Goal: Information Seeking & Learning: Learn about a topic

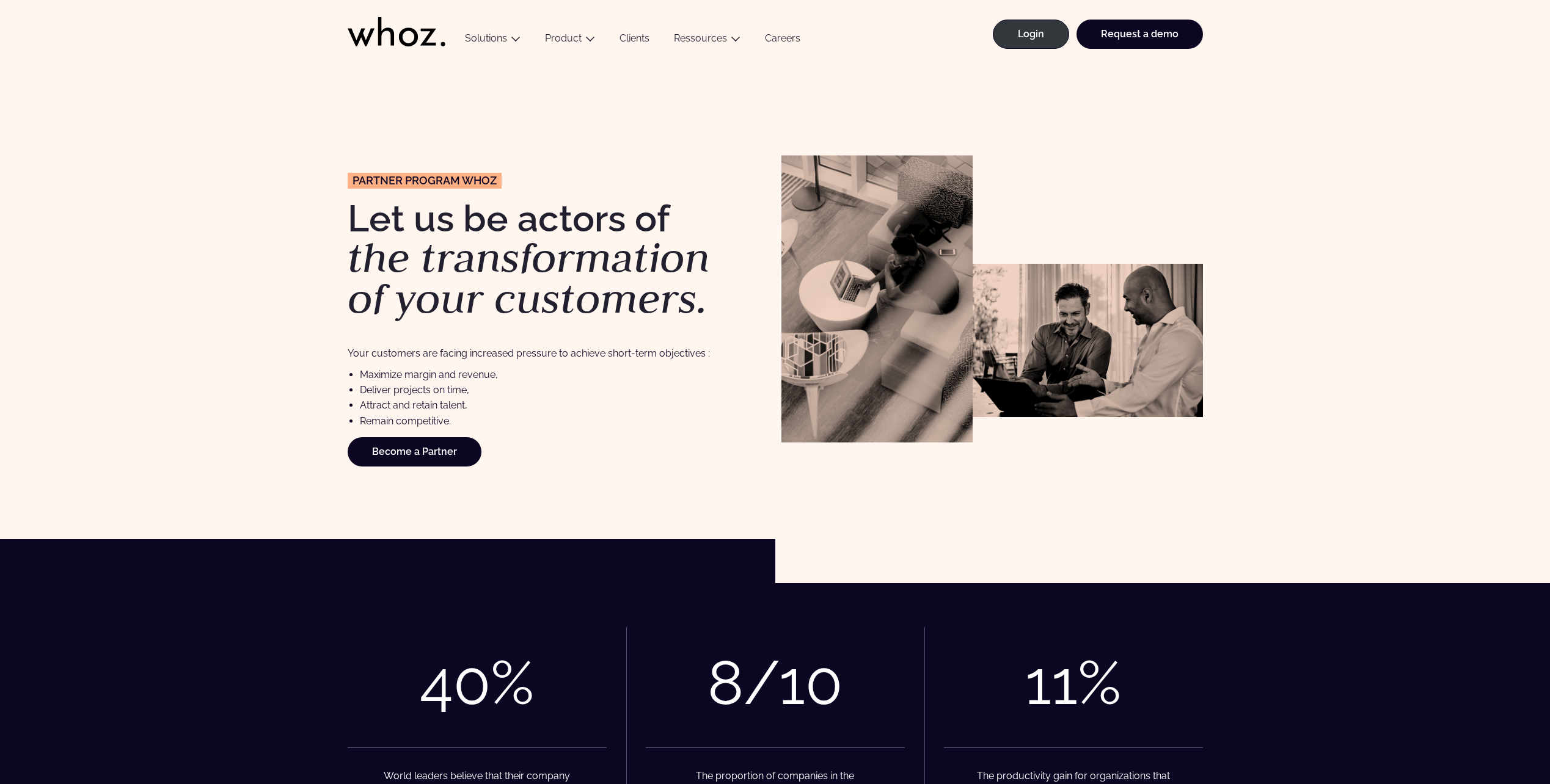
click at [388, 41] on icon at bounding box center [396, 32] width 98 height 29
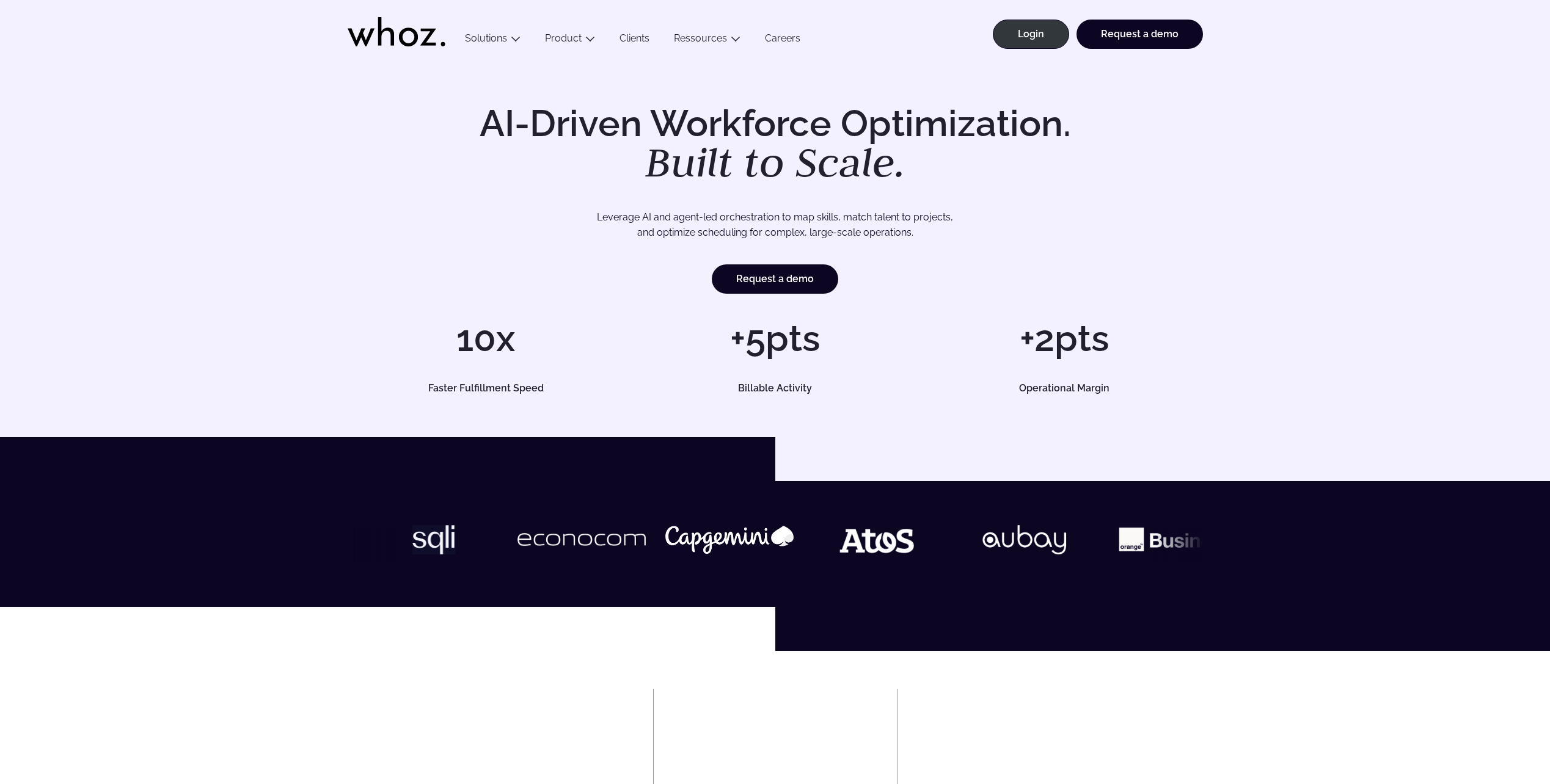
click at [171, 225] on div "AI-Driven Workforce Optimization. Built to Scale. Leverage AI and agent-led orc…" at bounding box center [775, 249] width 1501 height 288
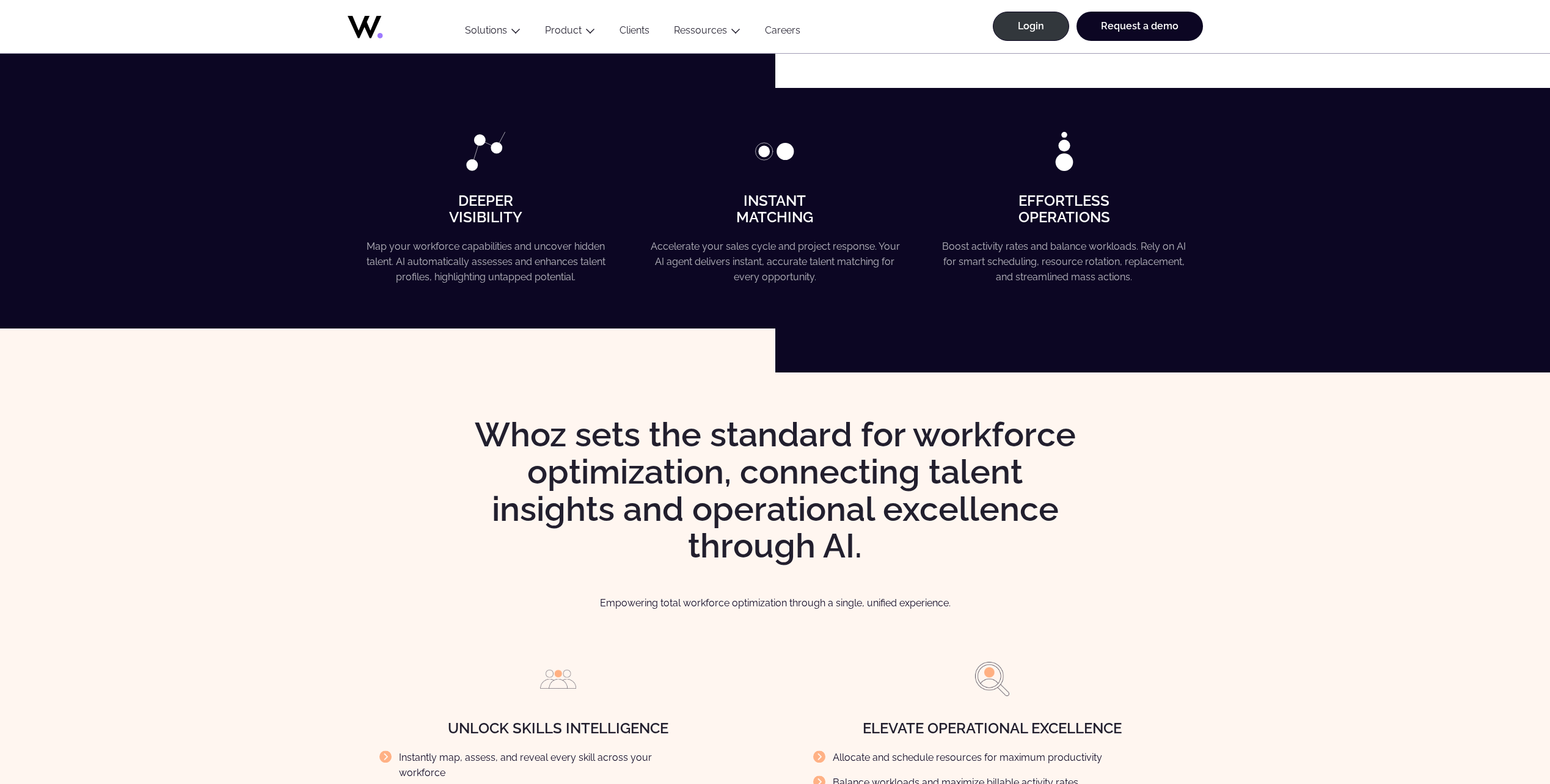
scroll to position [855, 0]
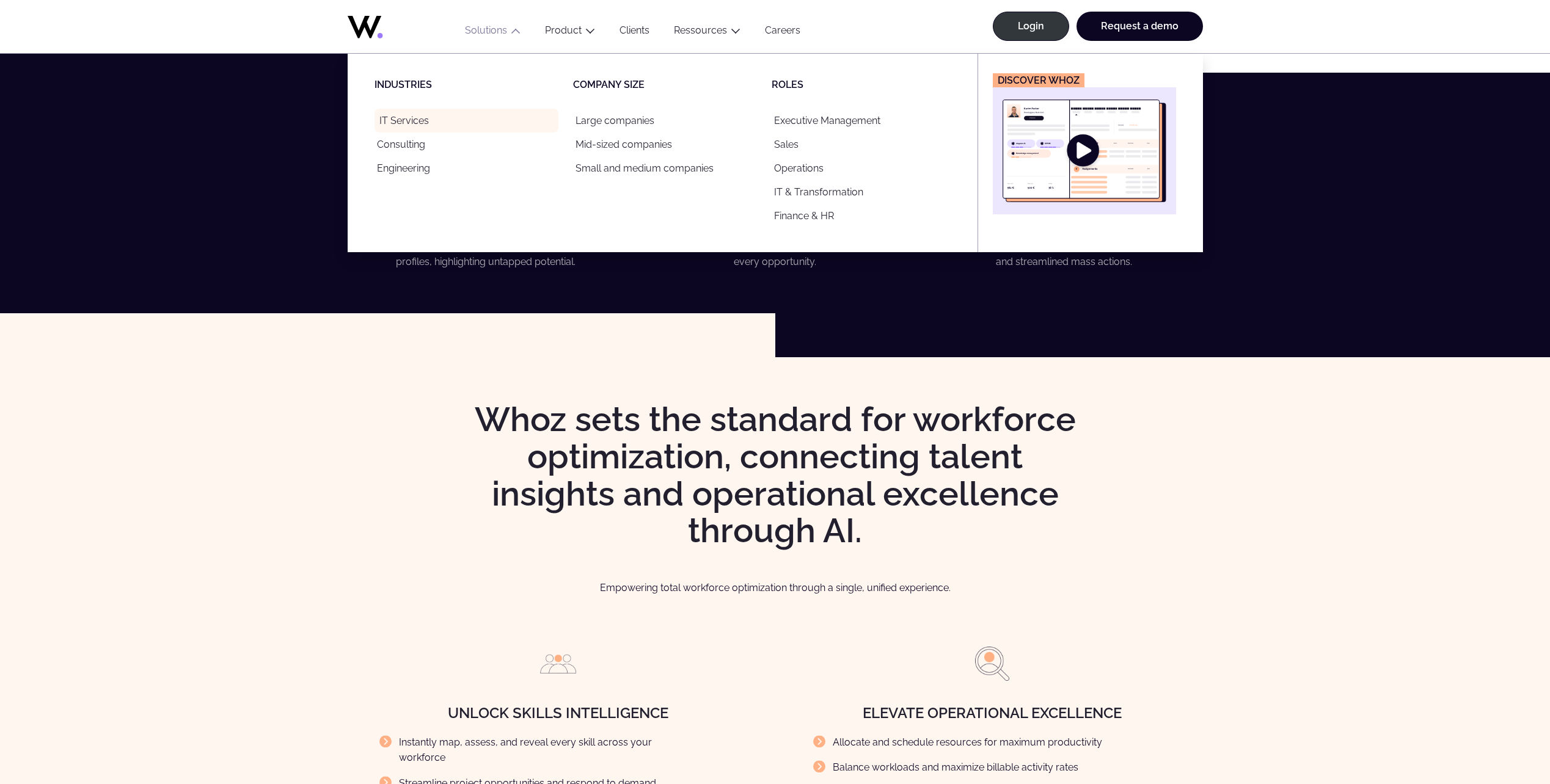
click at [440, 130] on link "IT Services" at bounding box center [466, 121] width 184 height 24
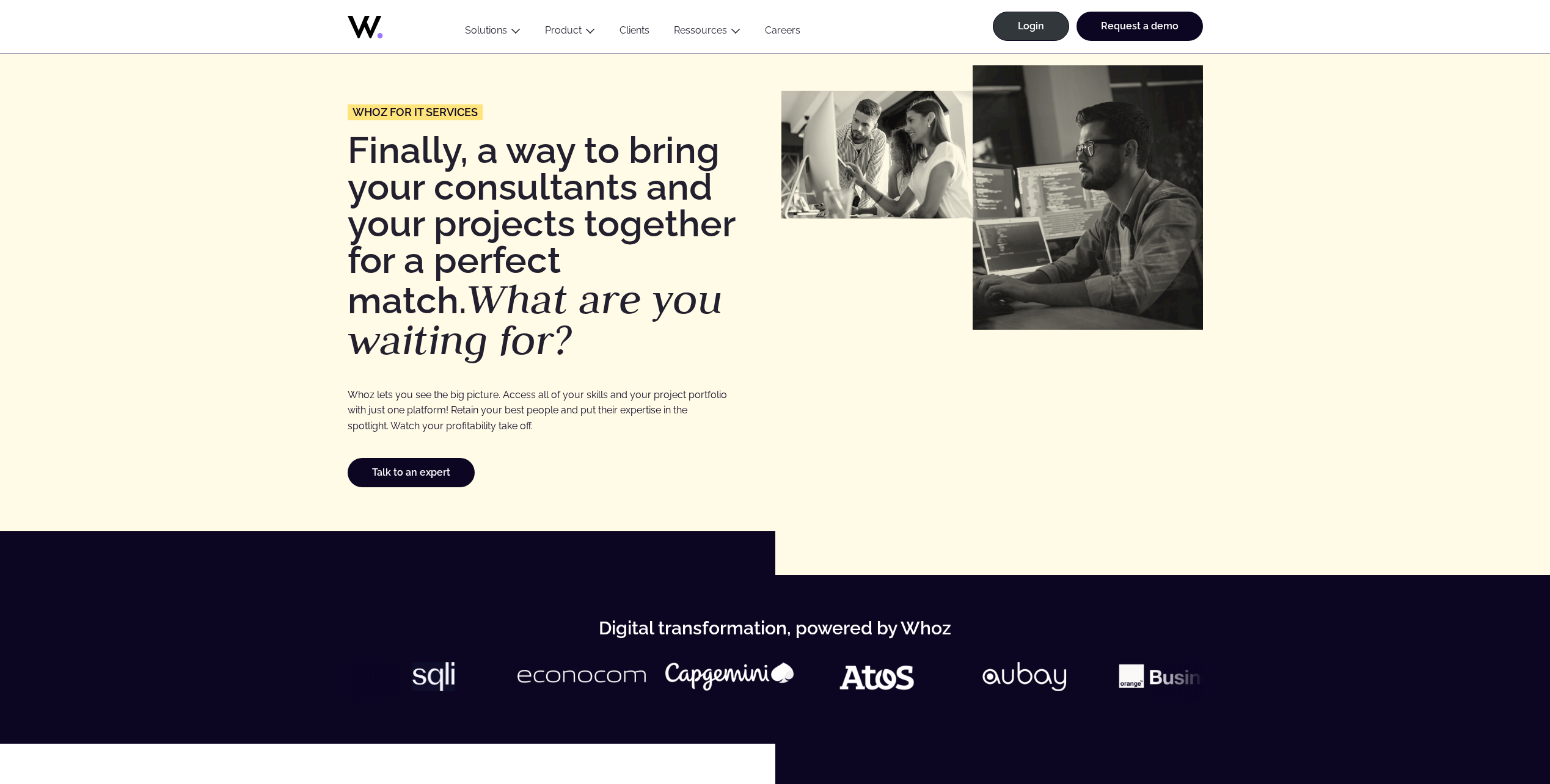
scroll to position [61, 0]
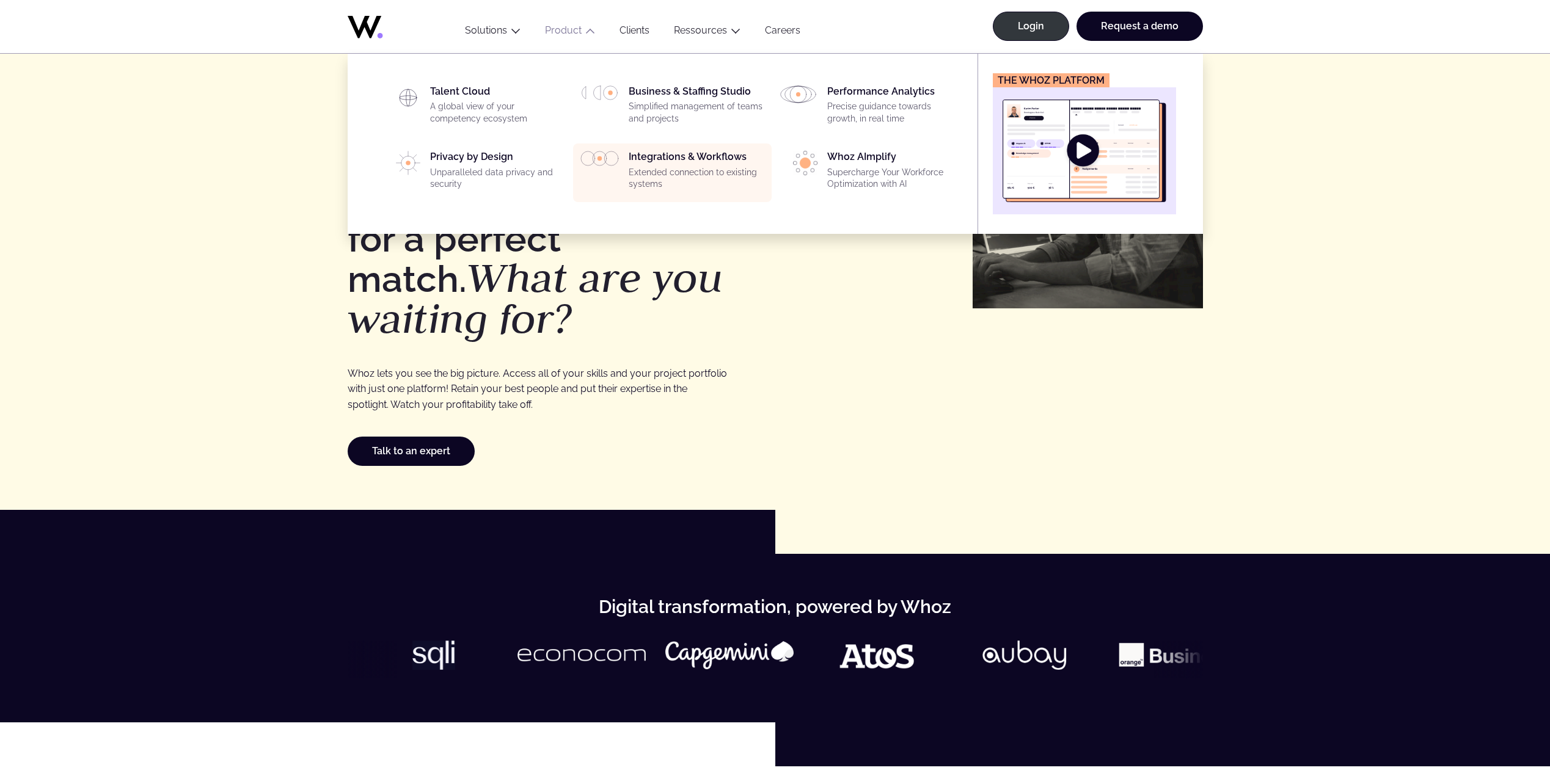
click at [664, 177] on p "Extended connection to existing systems" at bounding box center [696, 179] width 136 height 24
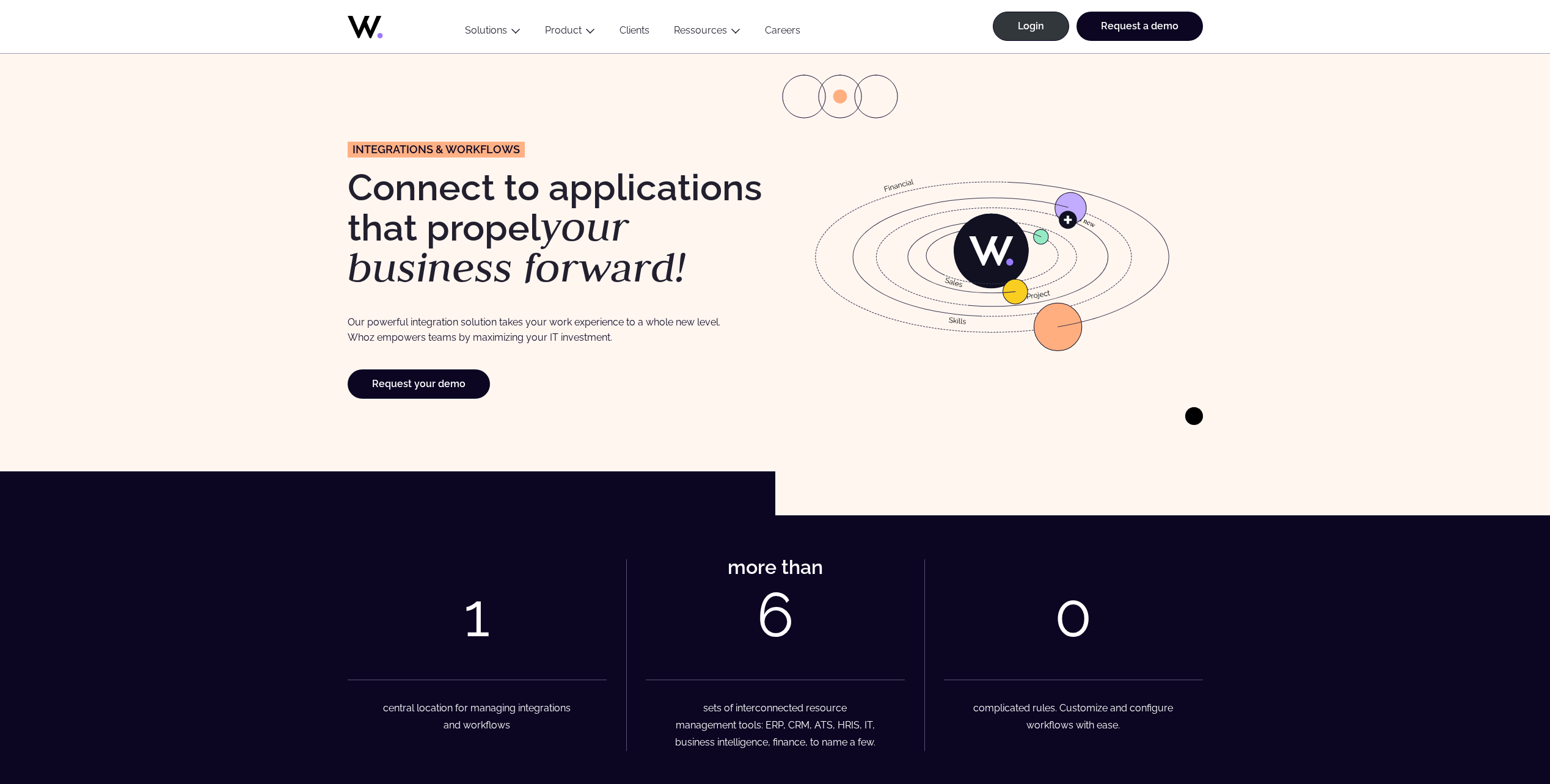
scroll to position [122, 0]
